Goal: Transaction & Acquisition: Purchase product/service

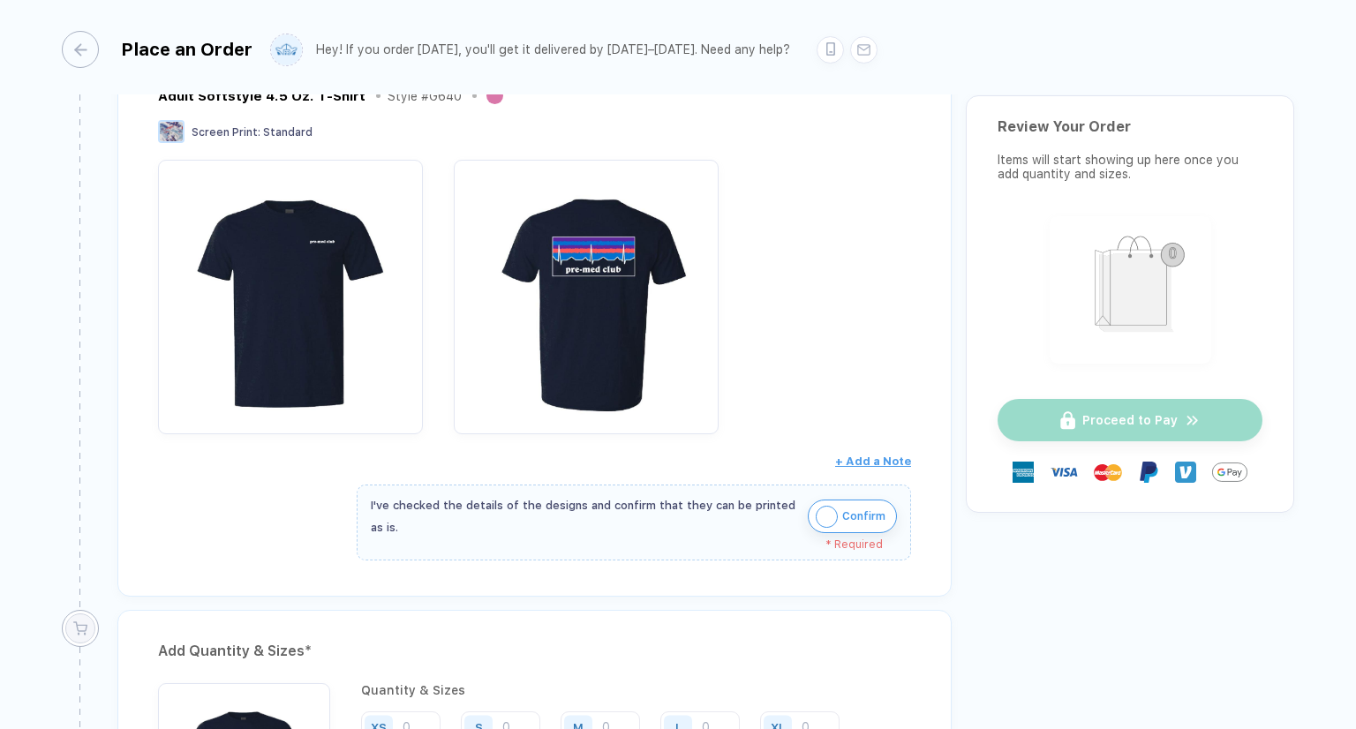
scroll to position [353, 0]
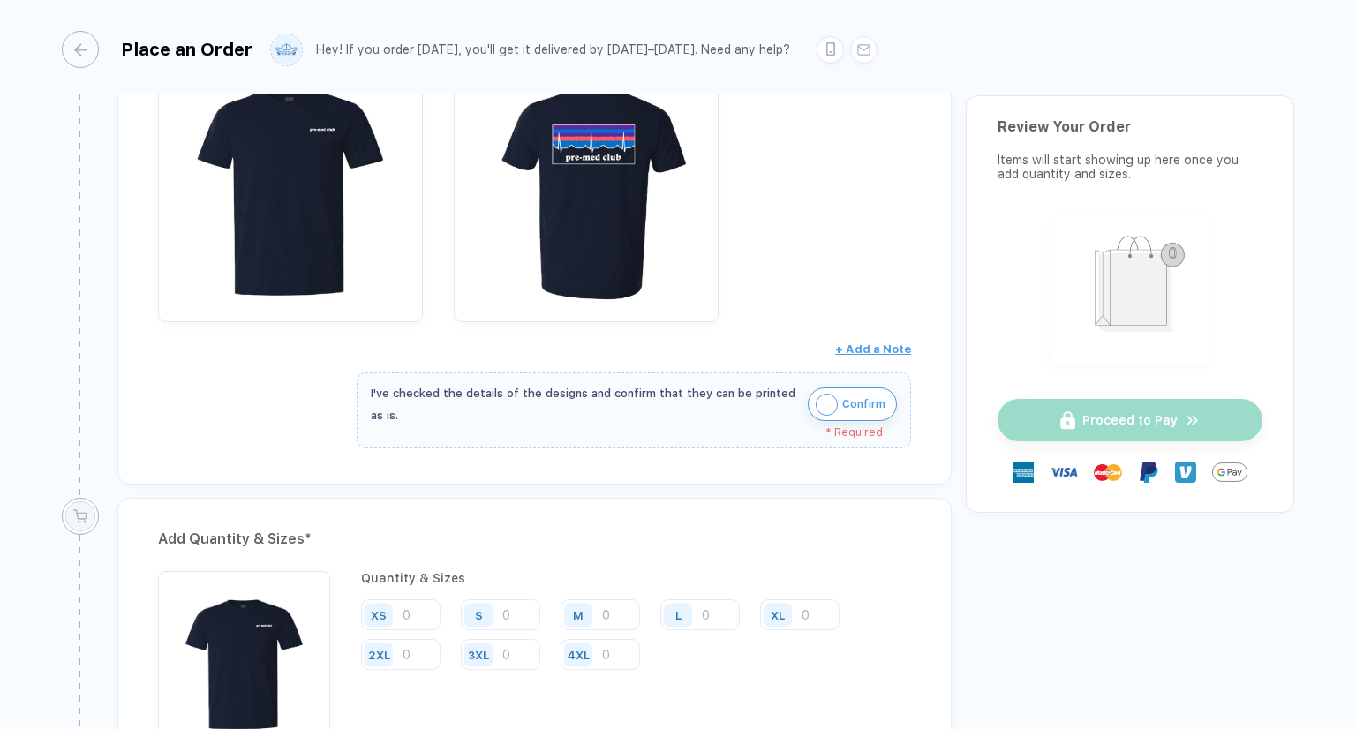
click at [824, 406] on img "button" at bounding box center [827, 405] width 22 height 22
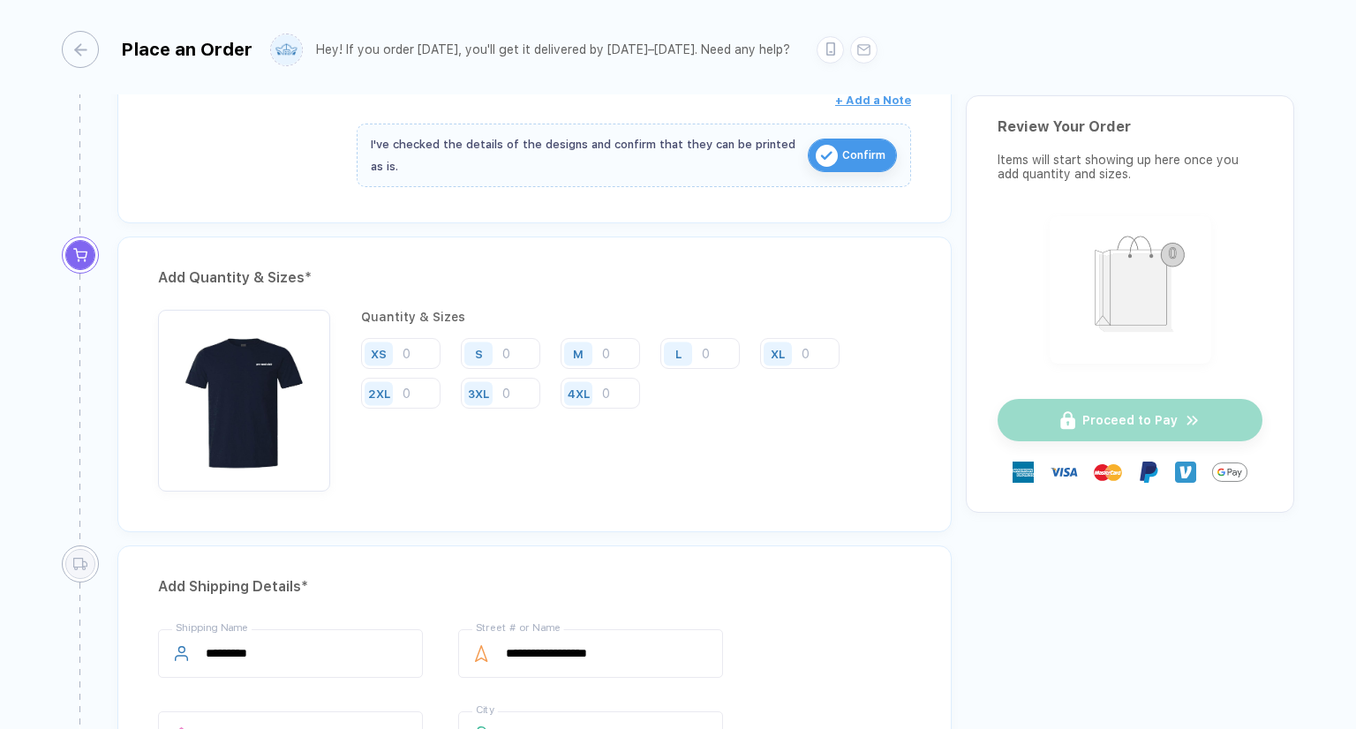
scroll to position [618, 0]
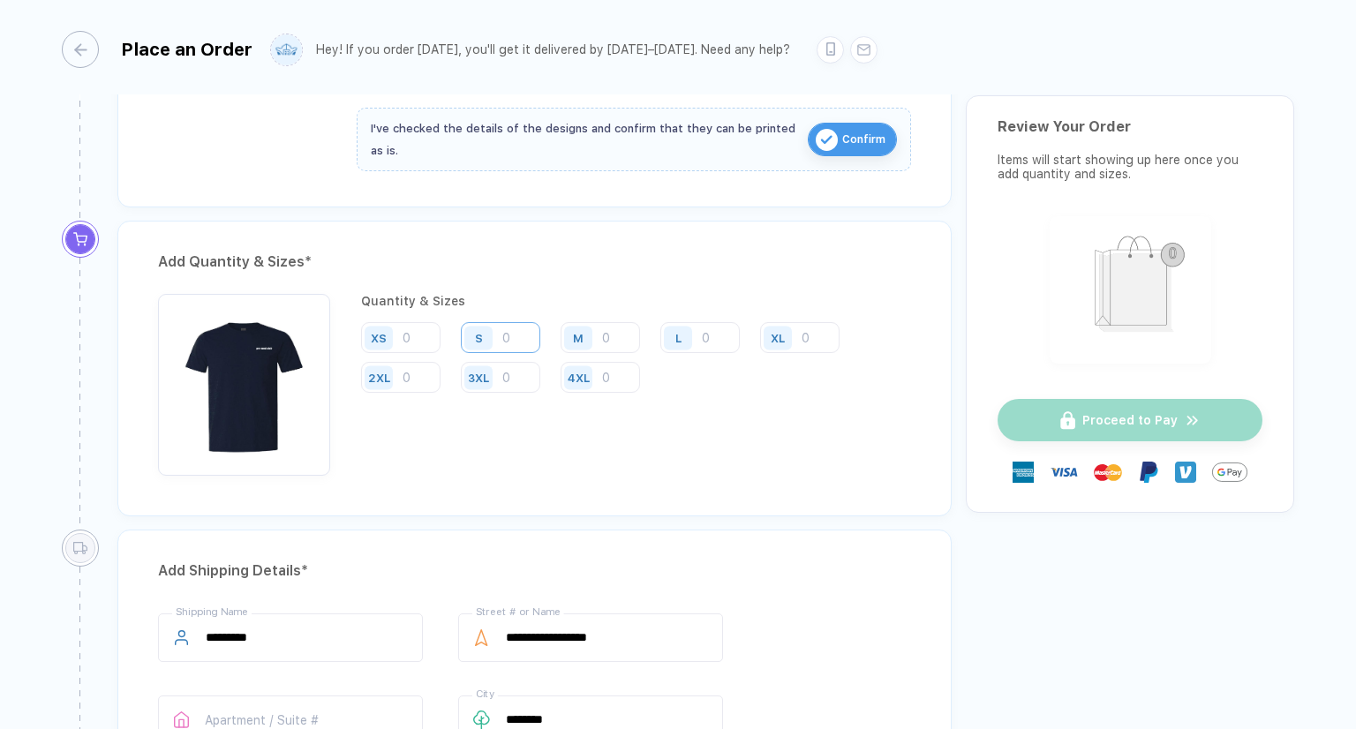
click at [511, 343] on input "number" at bounding box center [500, 337] width 79 height 31
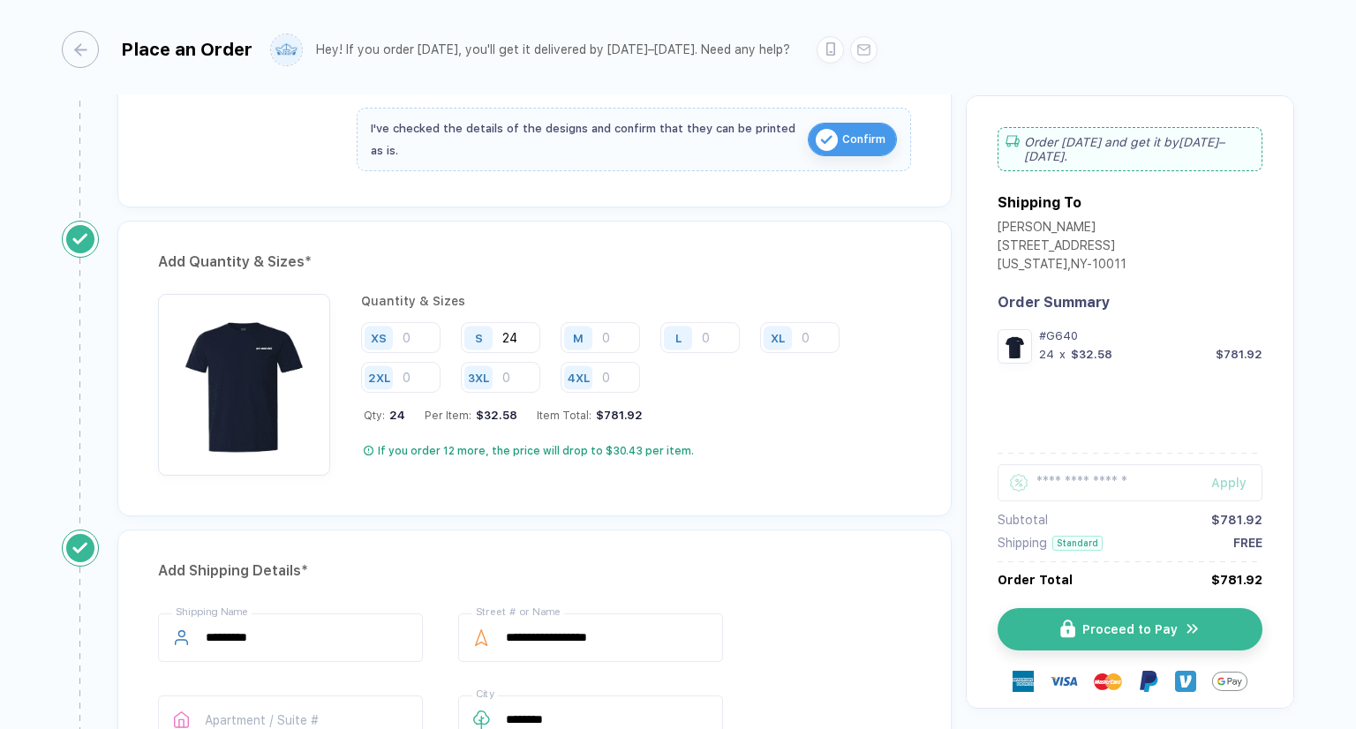
type input "24"
click at [804, 409] on div "Qty: 24 Per Item: $32.58 Item Total: $781.92" at bounding box center [637, 415] width 547 height 13
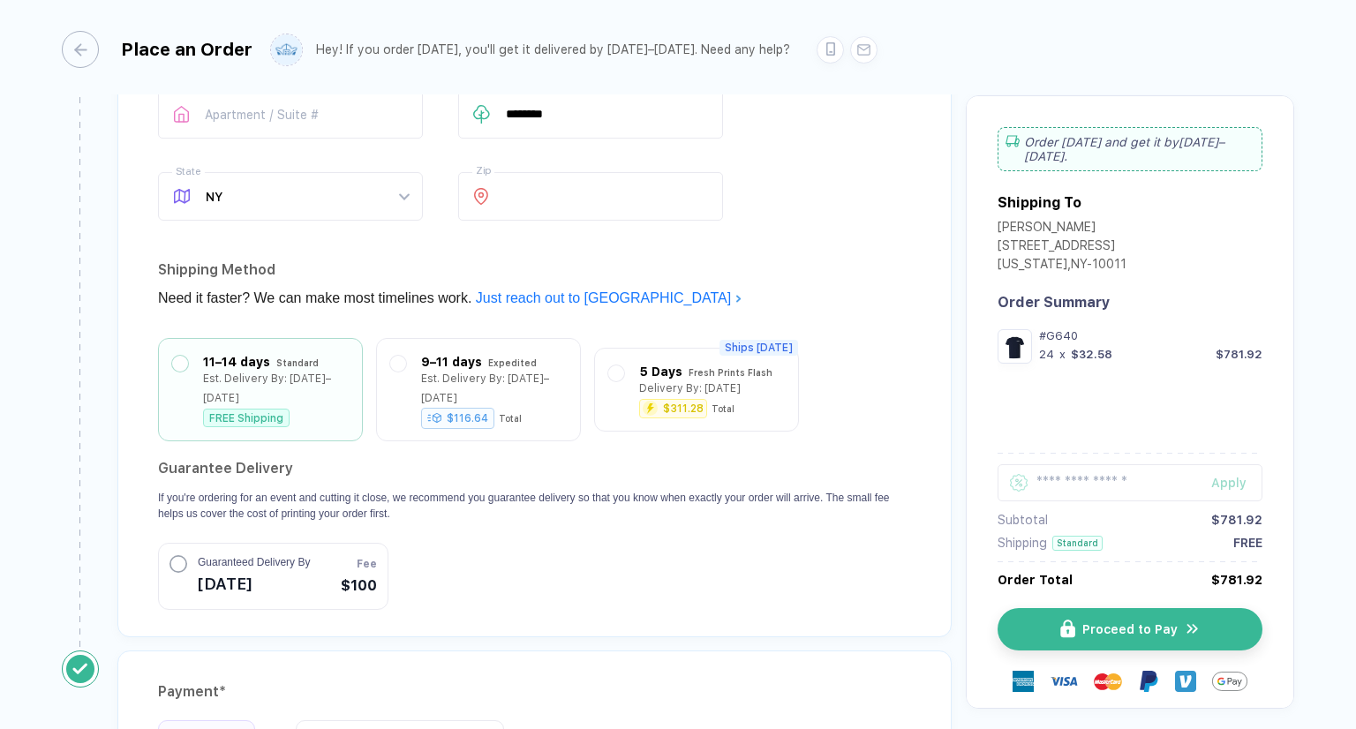
scroll to position [1324, 0]
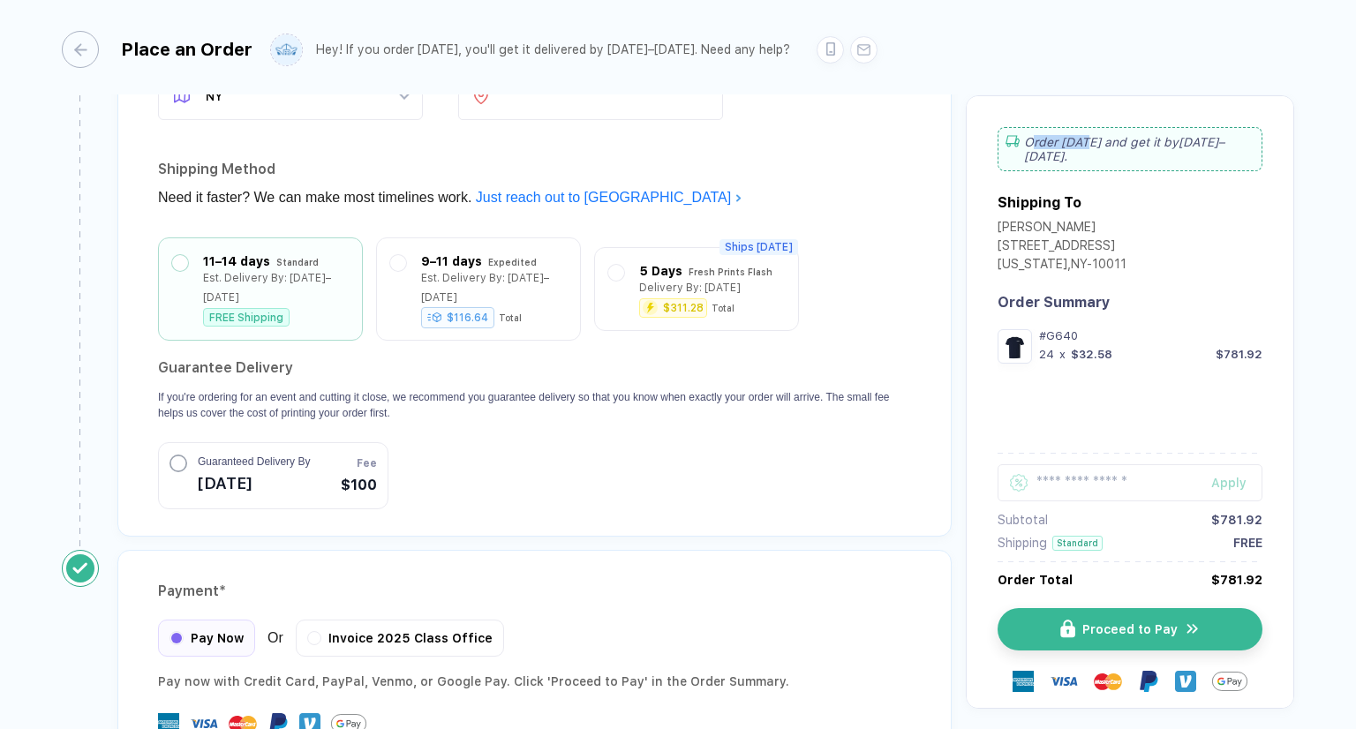
drag, startPoint x: 1236, startPoint y: 139, endPoint x: 1103, endPoint y: 142, distance: 132.4
click at [1079, 144] on div "Order [DATE] and get it by [DATE]–[DATE] ." at bounding box center [1129, 149] width 265 height 44
click at [1176, 142] on div "Order [DATE] and get it by [DATE]–[DATE] ." at bounding box center [1129, 149] width 265 height 44
click at [174, 454] on circle "button" at bounding box center [178, 462] width 16 height 16
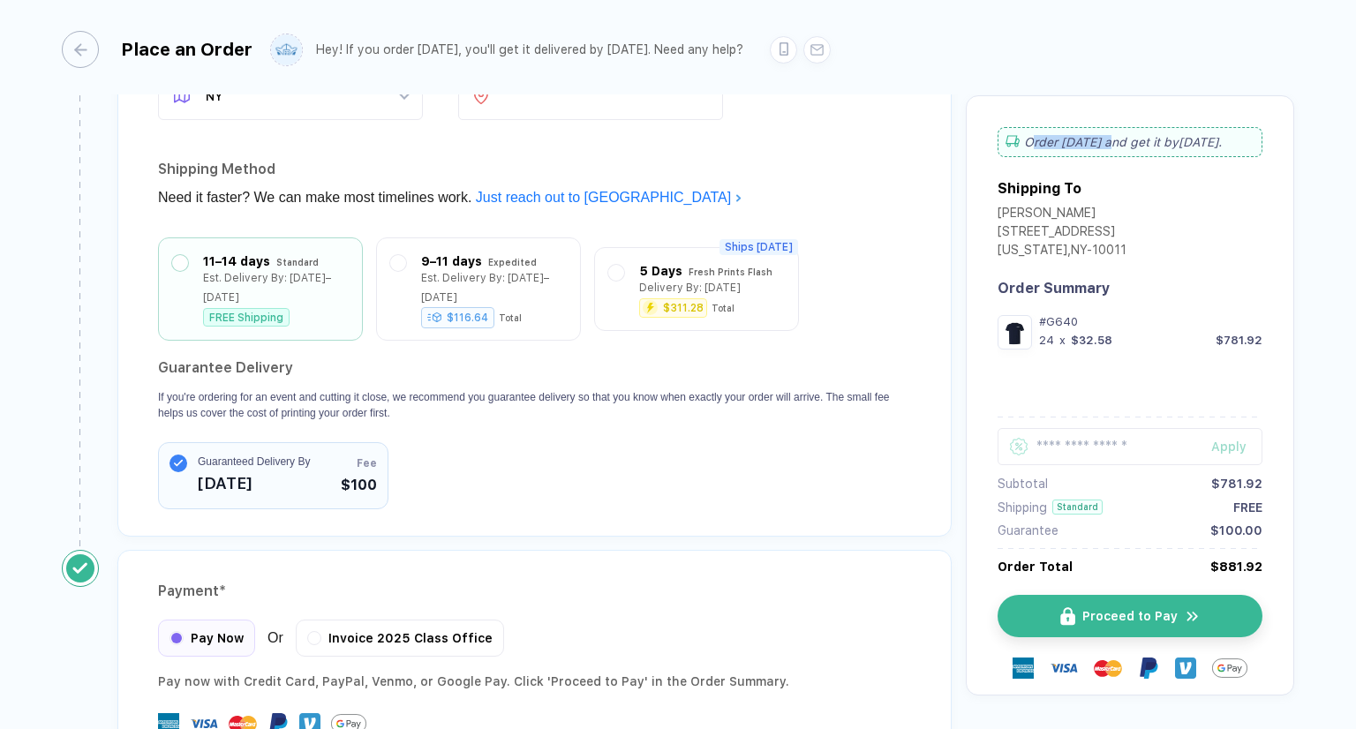
drag, startPoint x: 1253, startPoint y: 142, endPoint x: 1097, endPoint y: 141, distance: 156.2
click at [1097, 141] on div "Order [DATE] and get it by [DATE] ." at bounding box center [1129, 142] width 265 height 30
click at [1192, 142] on div "Order [DATE] and get it by [DATE] ." at bounding box center [1129, 142] width 265 height 30
drag, startPoint x: 1081, startPoint y: 142, endPoint x: 1216, endPoint y: 149, distance: 135.2
click at [1216, 149] on div "Order [DATE] and get it by [DATE] ." at bounding box center [1129, 142] width 265 height 30
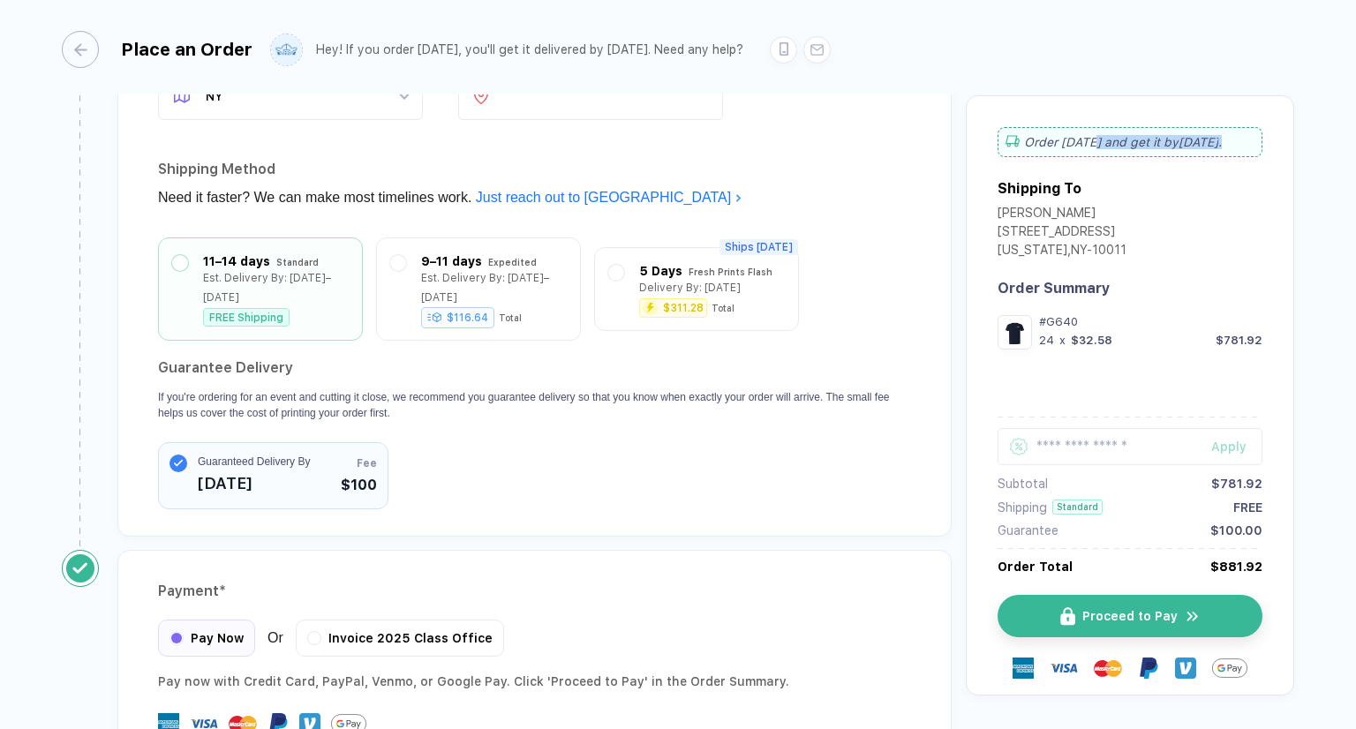
click at [1201, 146] on div "Order [DATE] and get it by [DATE] ." at bounding box center [1129, 142] width 265 height 30
drag, startPoint x: 1170, startPoint y: 147, endPoint x: 1211, endPoint y: 146, distance: 40.6
click at [1211, 146] on div "Order [DATE] and get it by [DATE] ." at bounding box center [1129, 142] width 265 height 30
click at [1184, 147] on div "Order [DATE] and get it by [DATE] ." at bounding box center [1129, 142] width 265 height 30
click at [1140, 615] on span "Proceed to Pay" at bounding box center [1140, 616] width 95 height 14
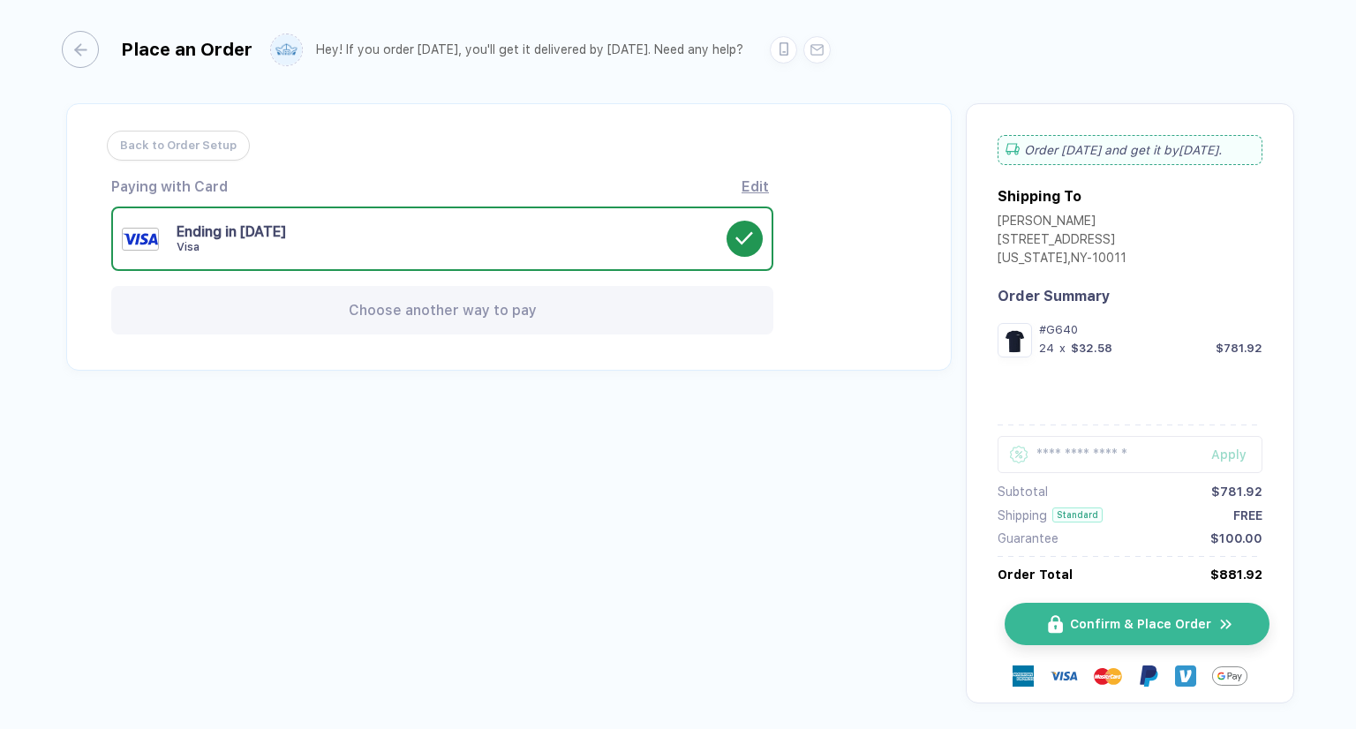
click at [1120, 627] on span "Confirm & Place Order" at bounding box center [1140, 624] width 141 height 14
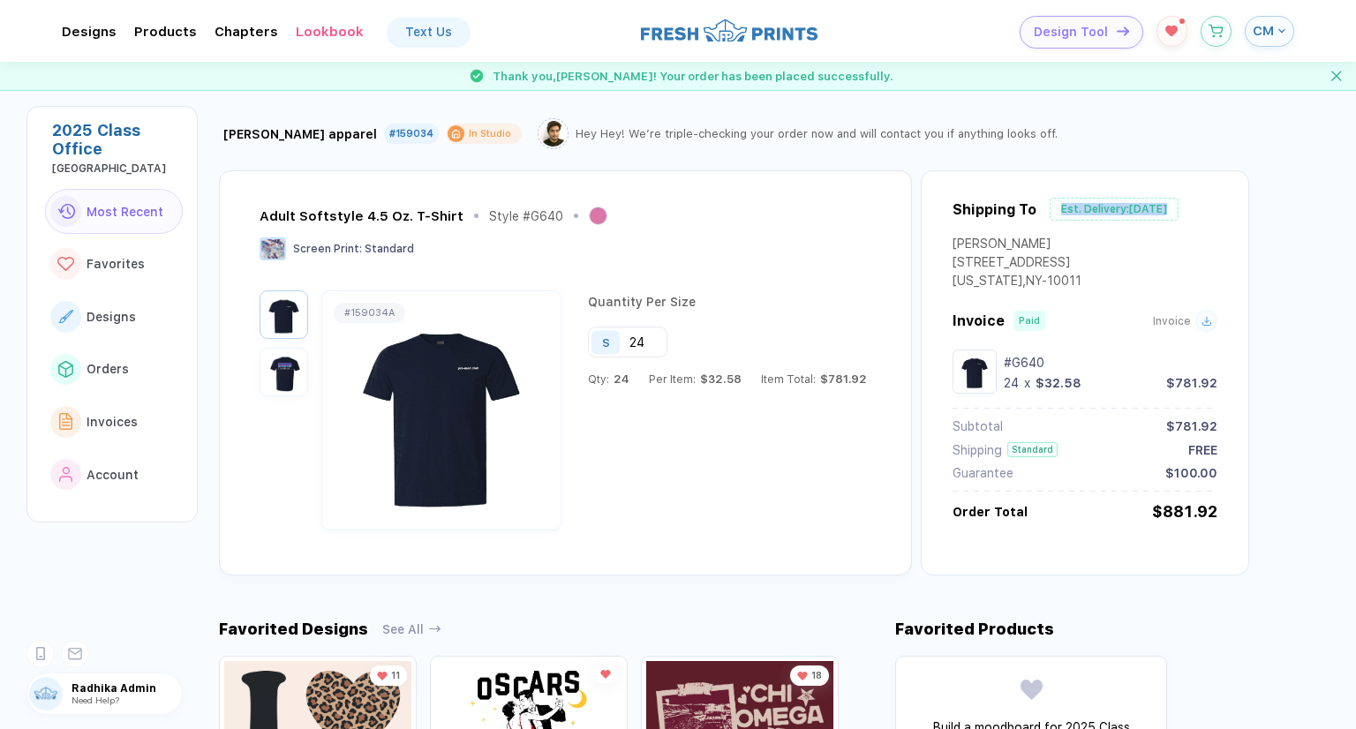
drag, startPoint x: 1052, startPoint y: 205, endPoint x: 1166, endPoint y: 207, distance: 113.9
click at [1166, 207] on div "Est. Delivery: [DATE]" at bounding box center [1114, 209] width 129 height 23
click at [1138, 210] on div "Est. Delivery: [DATE]" at bounding box center [1114, 209] width 129 height 23
drag, startPoint x: 1053, startPoint y: 206, endPoint x: 1169, endPoint y: 203, distance: 115.7
click at [1169, 203] on div "Est. Delivery: [DATE]" at bounding box center [1114, 209] width 129 height 23
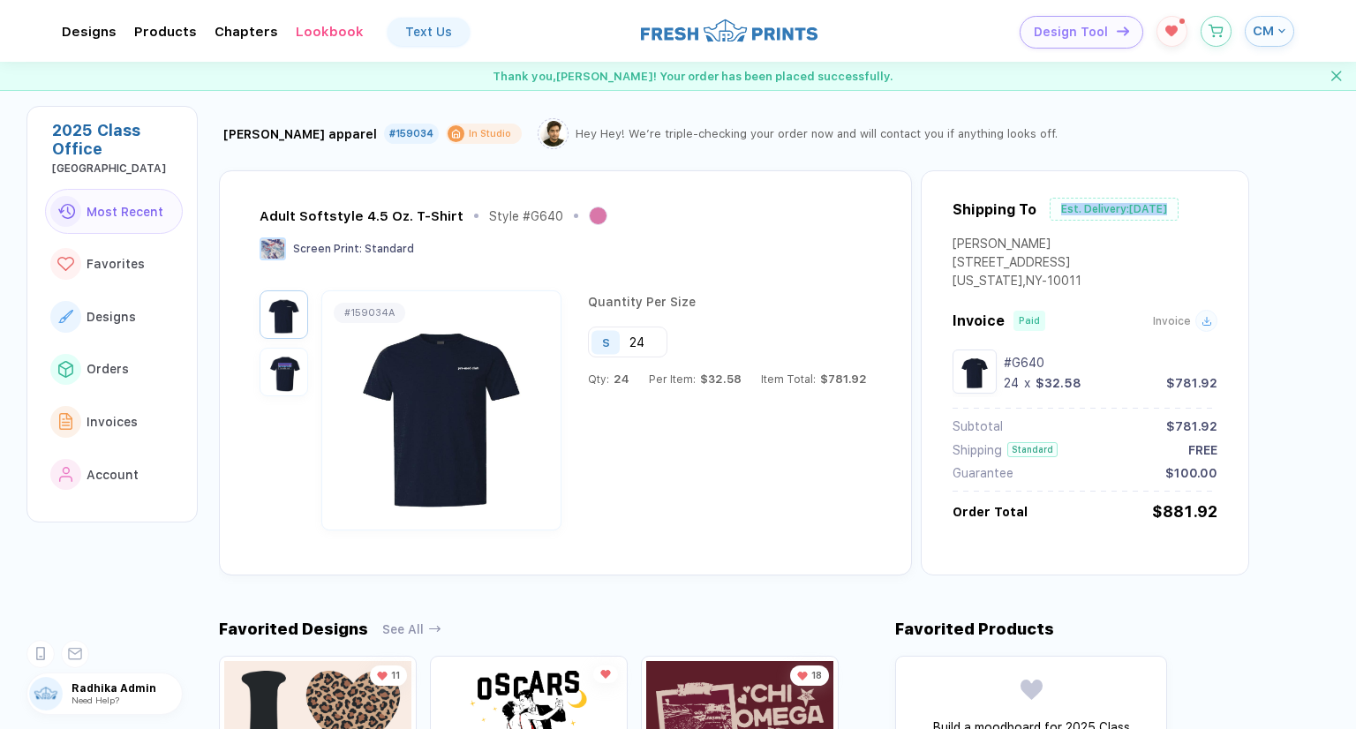
click at [1125, 206] on div "Est. Delivery: [DATE]" at bounding box center [1114, 209] width 129 height 23
drag, startPoint x: 1025, startPoint y: 213, endPoint x: 1197, endPoint y: 216, distance: 172.2
click at [1197, 216] on div "Shipping To Est. Delivery: [DATE]" at bounding box center [1084, 217] width 265 height 39
click at [1094, 224] on div "Shipping To Est. Delivery: [DATE]" at bounding box center [1084, 217] width 265 height 39
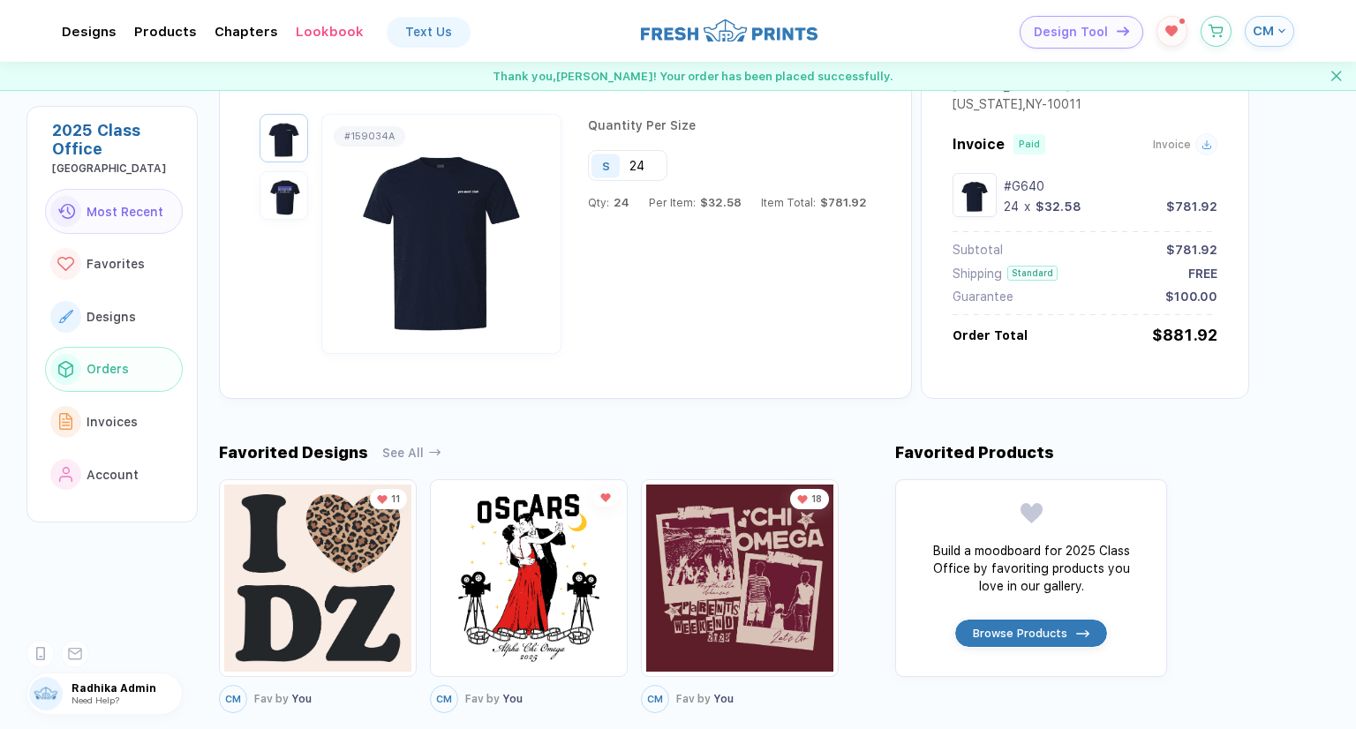
click at [145, 383] on button "Orders" at bounding box center [114, 370] width 138 height 46
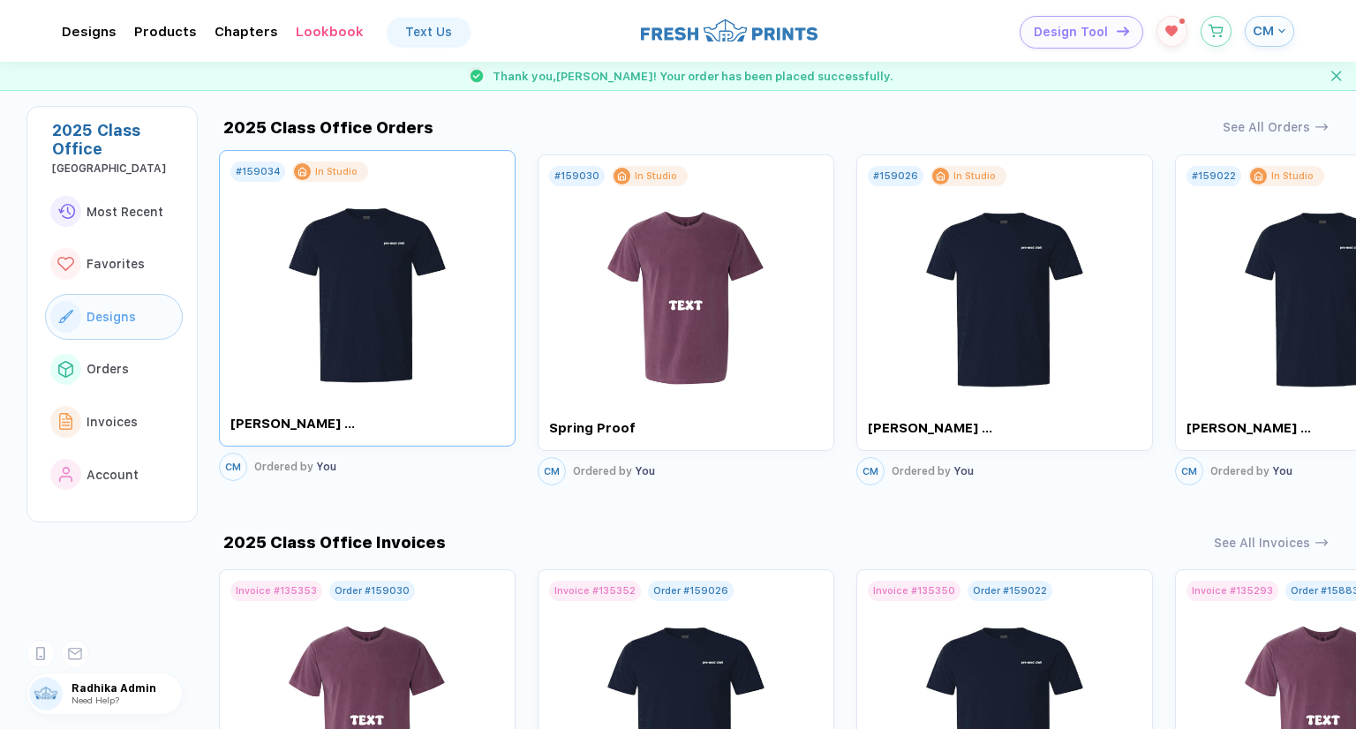
scroll to position [1239, 0]
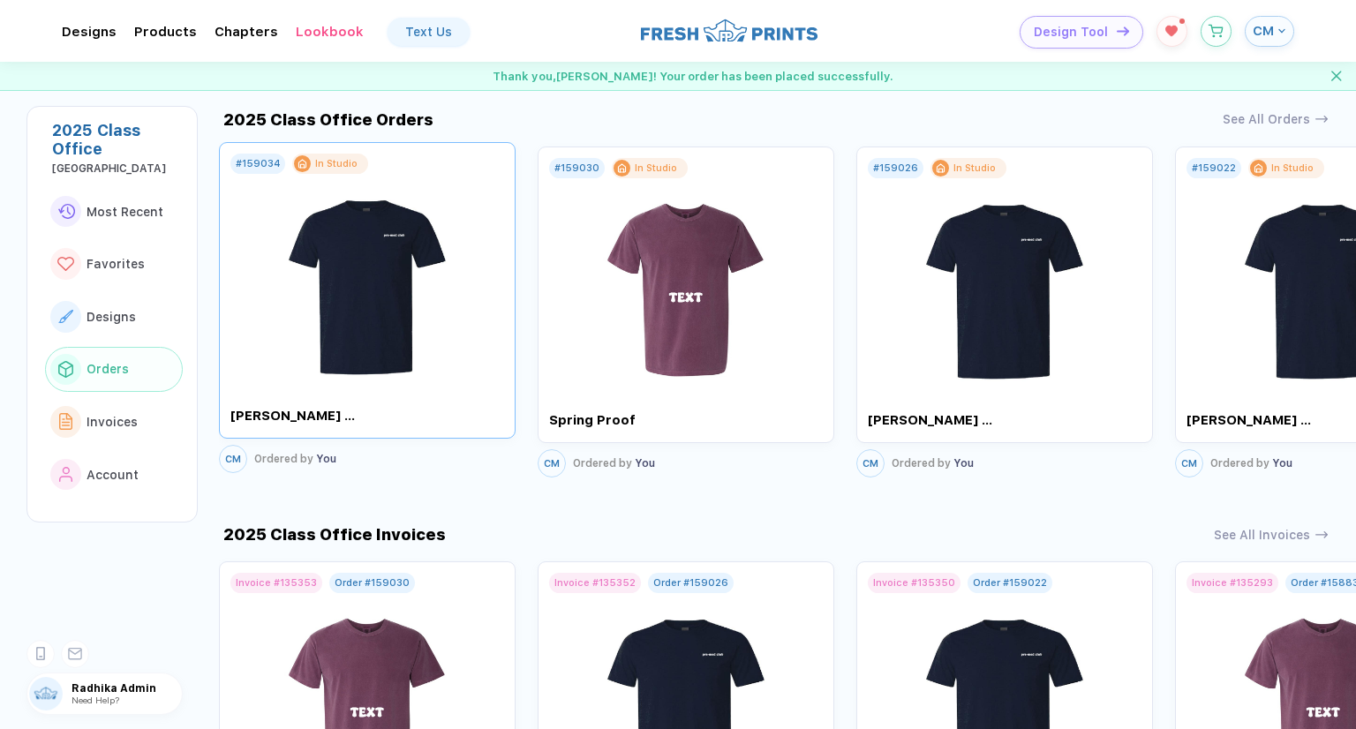
click at [361, 338] on img at bounding box center [367, 277] width 199 height 207
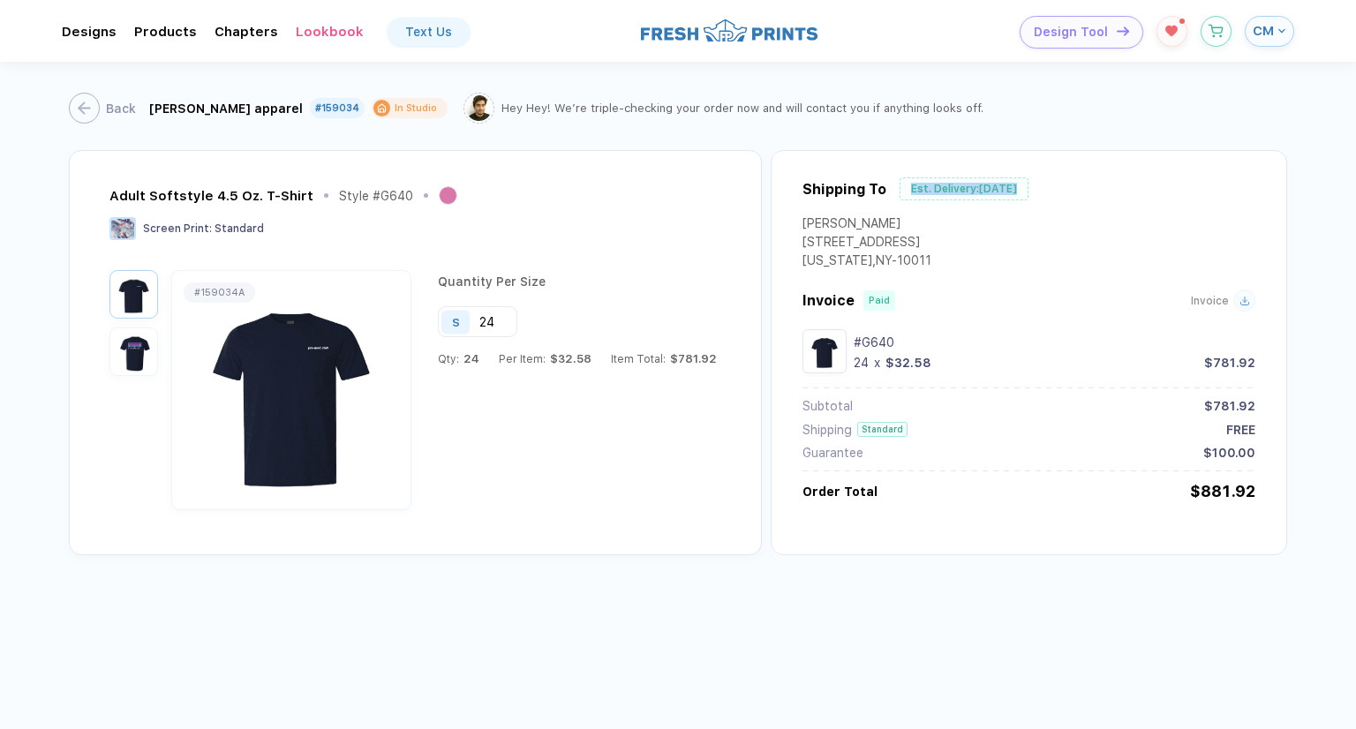
drag, startPoint x: 897, startPoint y: 181, endPoint x: 1030, endPoint y: 189, distance: 133.5
click at [1034, 189] on div "Shipping To Est. Delivery: [DATE]" at bounding box center [1028, 196] width 453 height 39
click at [990, 184] on div "Est. Delivery: [DATE]" at bounding box center [963, 188] width 129 height 23
click at [911, 623] on div "Back [PERSON_NAME] apparel #159034 In Studio Hey Hey! We’re triple-checking you…" at bounding box center [678, 397] width 1356 height 671
